Goal: Information Seeking & Learning: Find specific fact

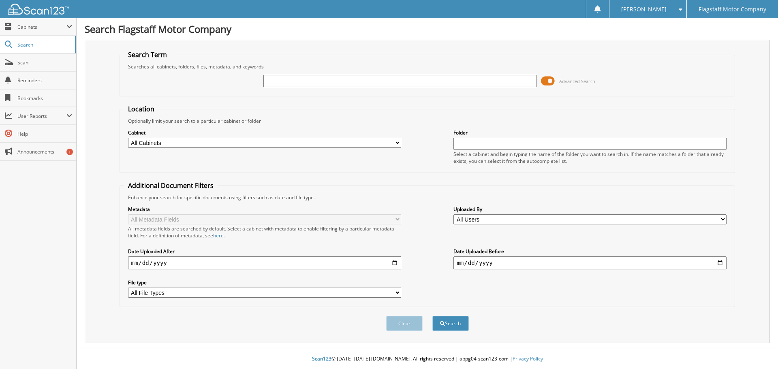
click at [183, 142] on select "All Cabinets ACCOUNTS PAYABLE ACCOUNTS RECEIVABLE ADVERTISING BRADY MARTZ CAR D…" at bounding box center [264, 143] width 273 height 10
select select "16195"
click at [128, 138] on select "All Cabinets ACCOUNTS PAYABLE ACCOUNTS RECEIVABLE ADVERTISING BRADY MARTZ CAR D…" at bounding box center [264, 143] width 273 height 10
click at [286, 80] on input "text" at bounding box center [399, 81] width 273 height 12
type input "[PERSON_NAME] 269046"
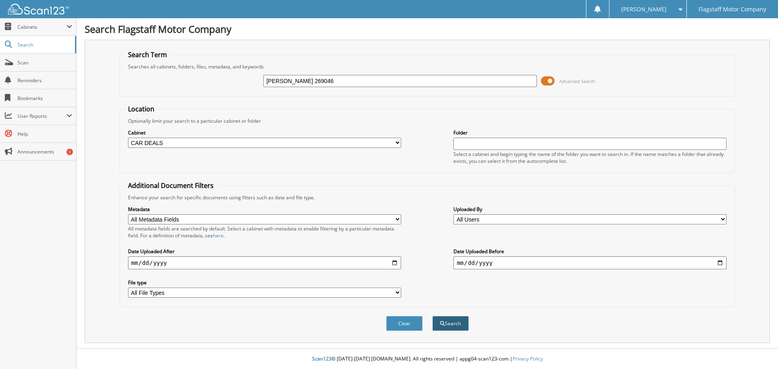
click at [456, 326] on button "Search" at bounding box center [450, 323] width 36 height 15
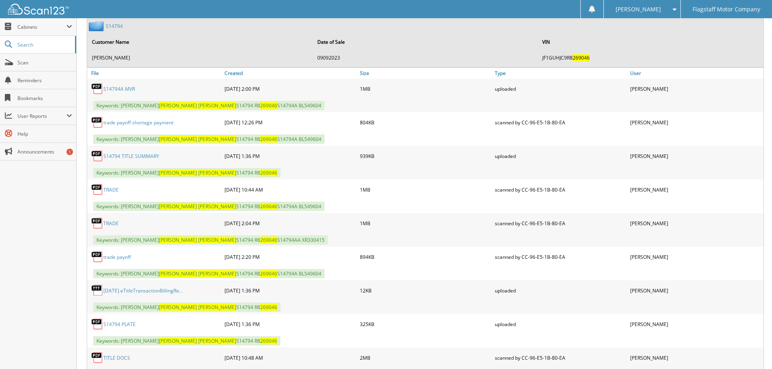
scroll to position [430, 0]
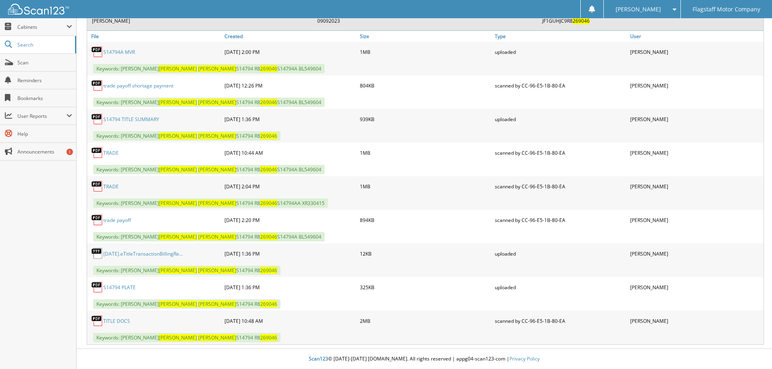
click at [141, 119] on link "S14794 TITLE SUMMARY" at bounding box center [131, 119] width 56 height 7
